Goal: Find specific page/section: Find specific page/section

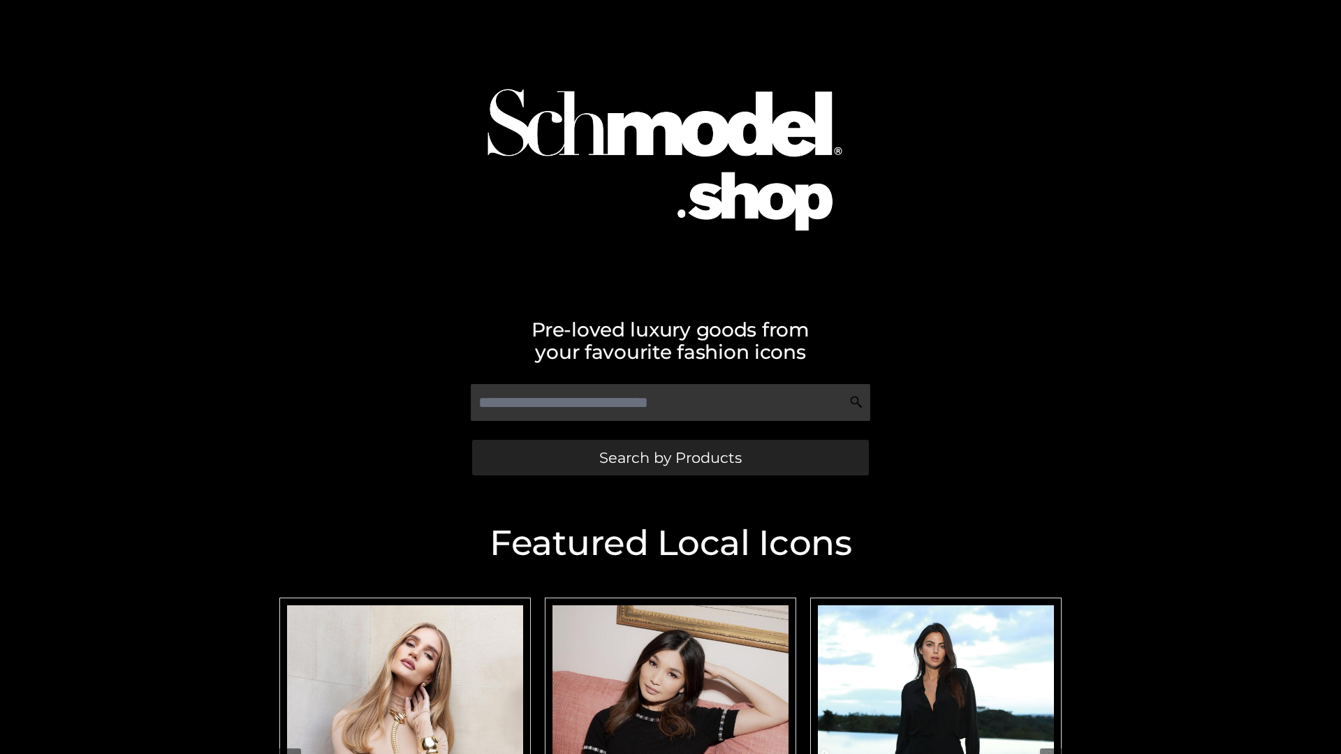
click at [670, 457] on span "Search by Products" at bounding box center [670, 458] width 142 height 15
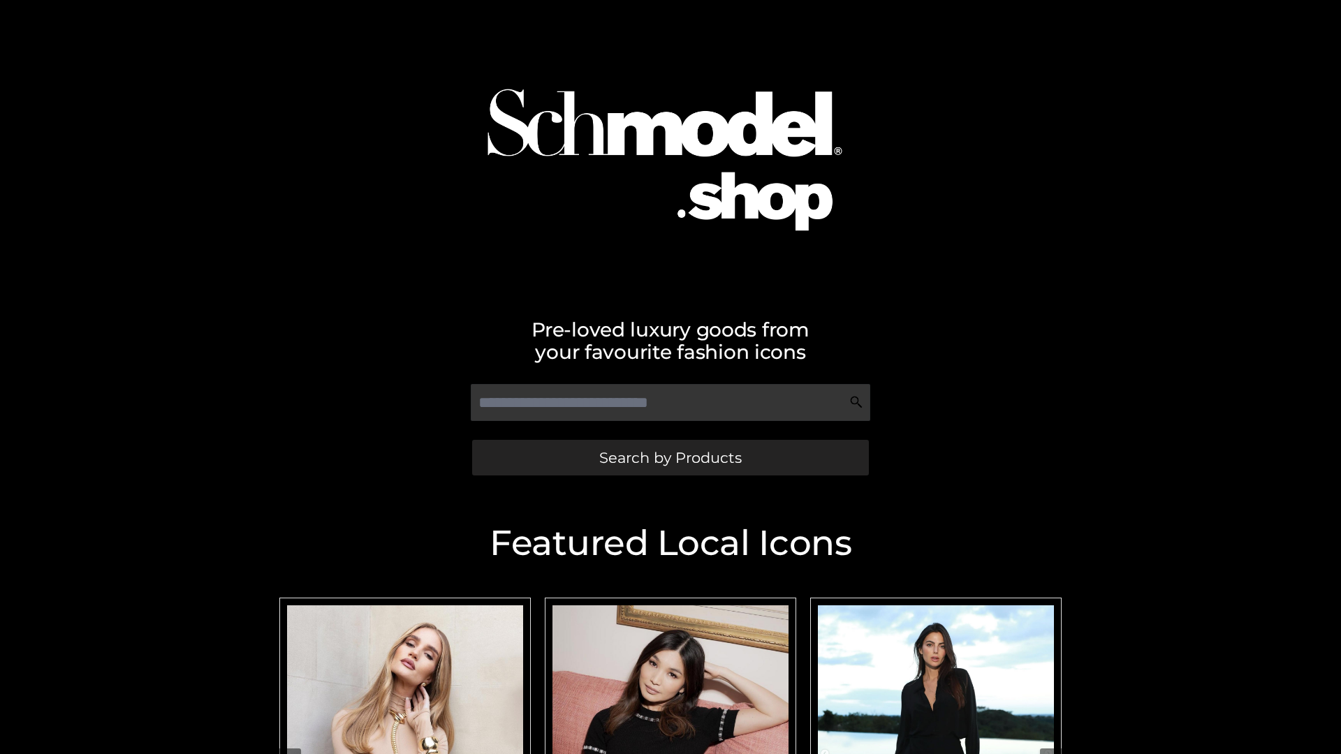
click at [670, 457] on span "Search by Products" at bounding box center [670, 458] width 142 height 15
